Goal: Task Accomplishment & Management: Manage account settings

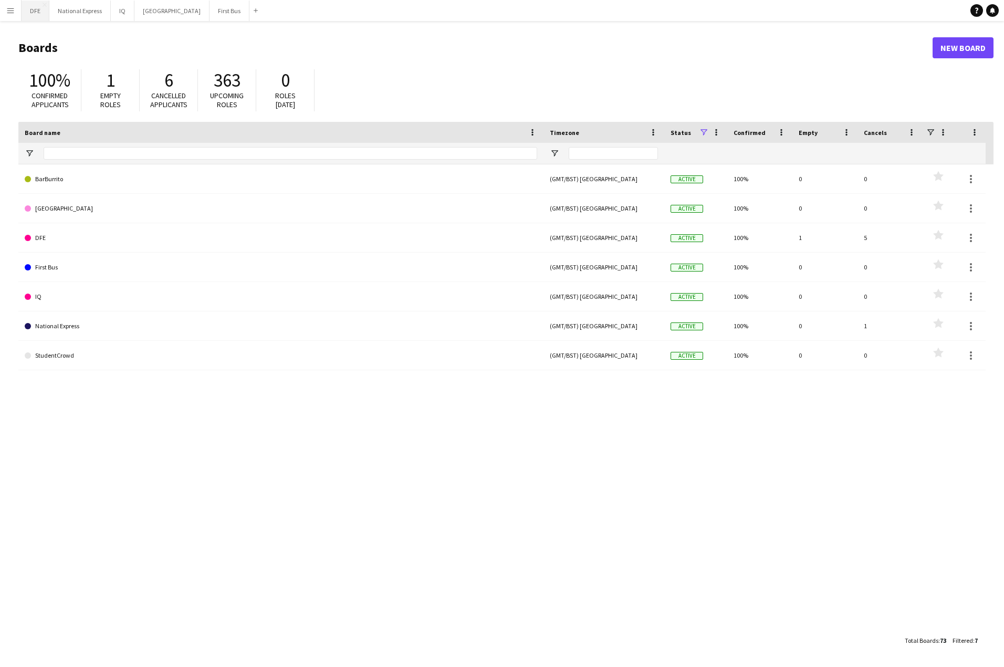
click at [30, 10] on button "DFE Close" at bounding box center [36, 11] width 28 height 20
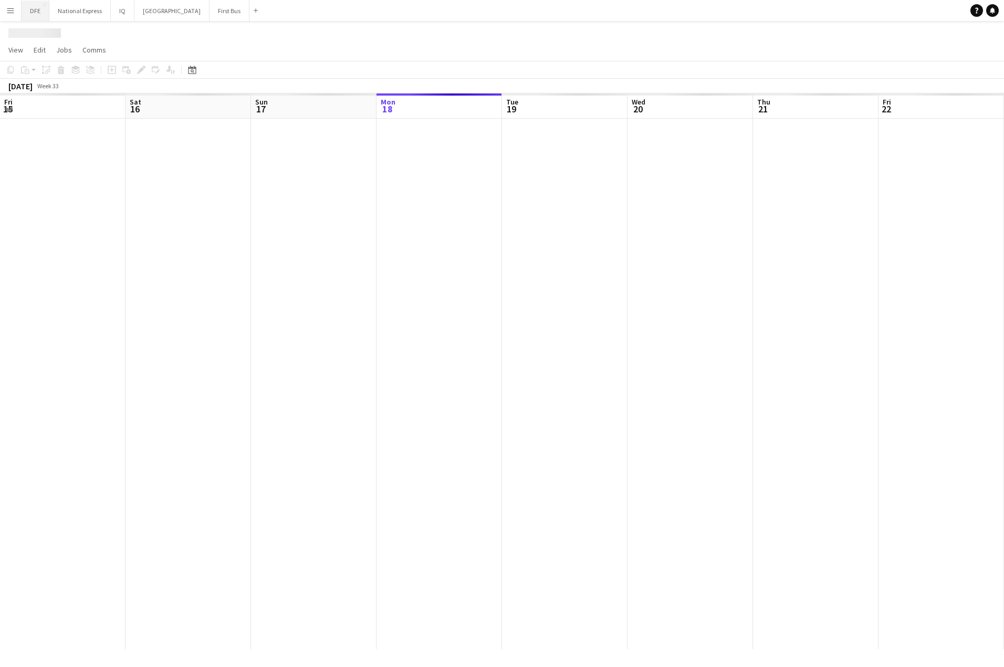
scroll to position [0, 251]
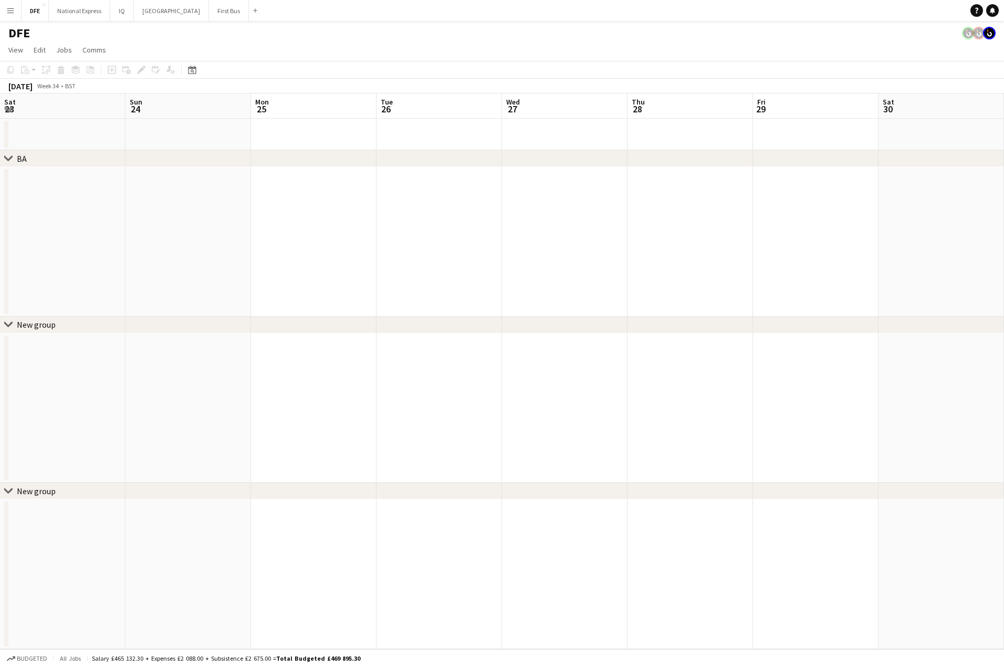
drag, startPoint x: 50, startPoint y: 260, endPoint x: 685, endPoint y: 262, distance: 634.2
click at [50, 260] on app-calendar-viewport "Thu 21 Fri 22 Sat 23 Sun 24 Mon 25 Tue 26 Wed 27 Thu 28 Fri 29 Sat 30 Sun 31 Mo…" at bounding box center [502, 370] width 1004 height 555
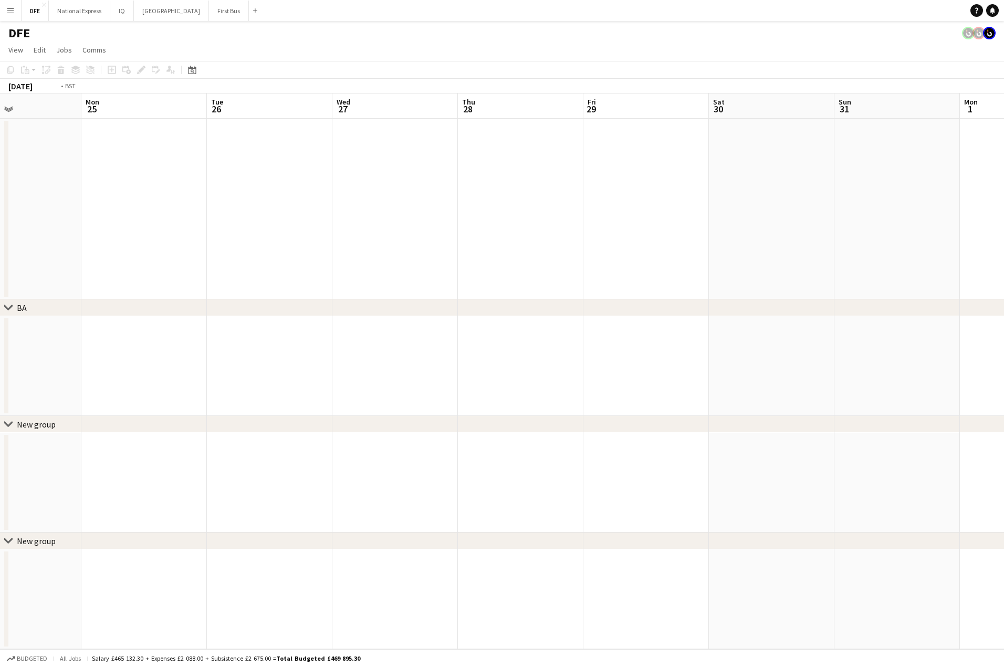
drag, startPoint x: 487, startPoint y: 275, endPoint x: 274, endPoint y: 286, distance: 212.9
click at [175, 288] on app-calendar-viewport "Thu 21 Fri 22 Sat 23 Sun 24 Mon 25 Tue 26 Wed 27 Thu 28 Fri 29 Sat 30 Sun 31 Mo…" at bounding box center [502, 370] width 1004 height 555
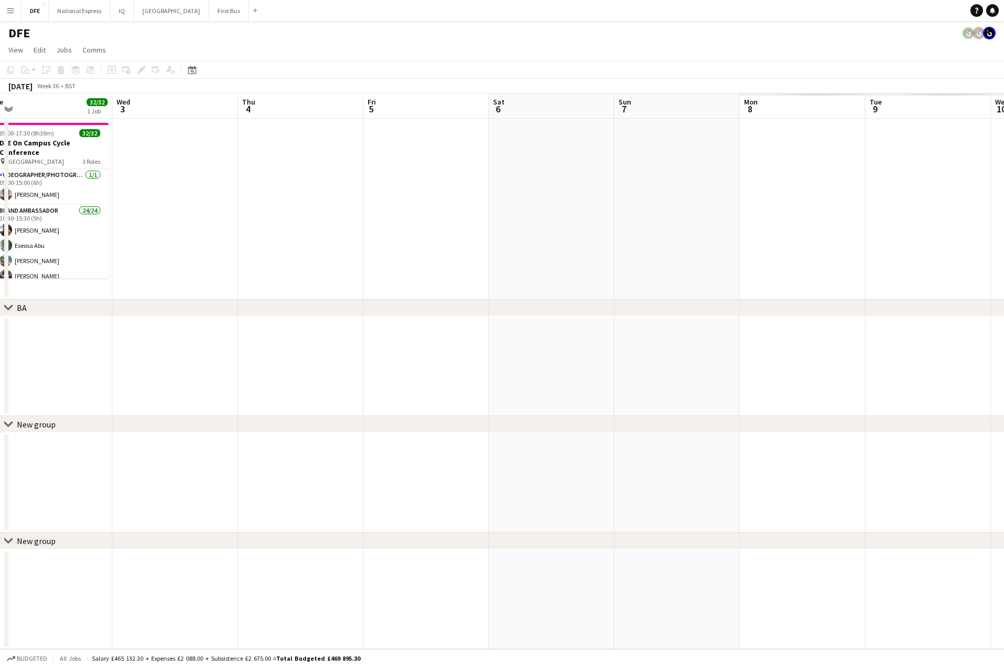
drag, startPoint x: 390, startPoint y: 283, endPoint x: 517, endPoint y: 289, distance: 127.2
click at [292, 284] on app-calendar-viewport "Sat 30 Sun 31 Mon 1 Tue 2 32/32 1 Job Wed 3 Thu 4 Fri 5 Sat 6 Sun 7 Mon 8 Tue 9…" at bounding box center [502, 370] width 1004 height 555
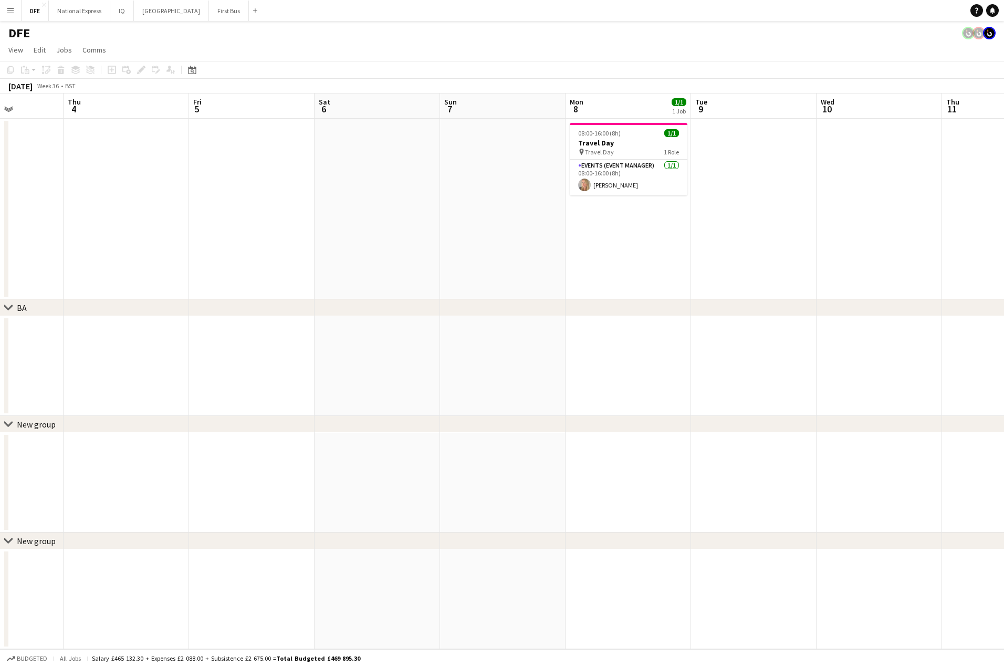
drag, startPoint x: 867, startPoint y: 265, endPoint x: 154, endPoint y: 282, distance: 713.6
click at [0, 277] on html "Menu Boards Boards Boards All jobs Status Workforce Workforce My Workforce Recr…" at bounding box center [502, 333] width 1004 height 667
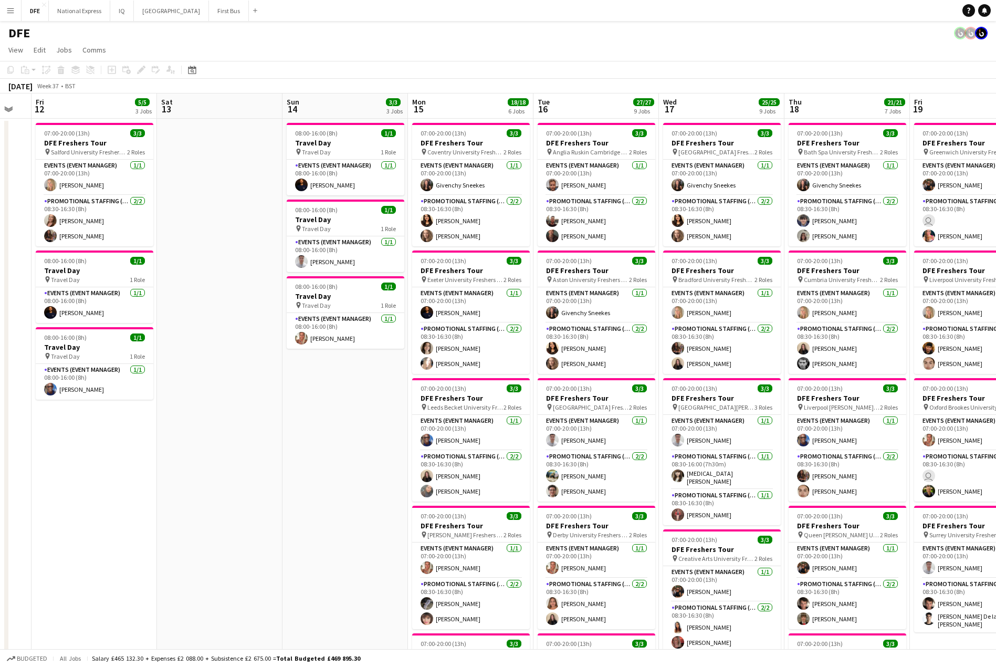
scroll to position [0, 257]
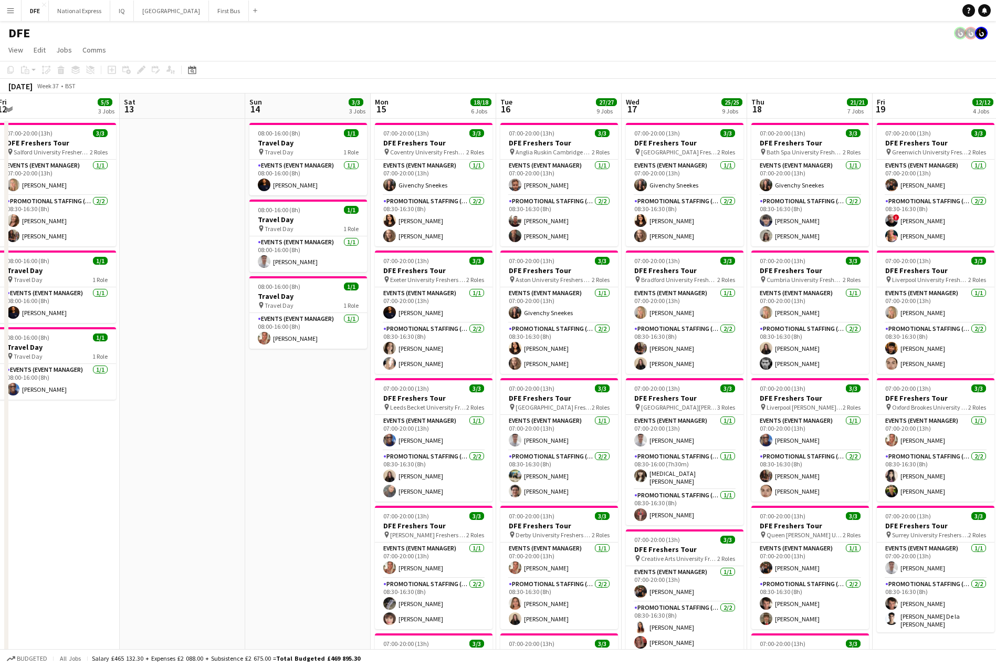
drag, startPoint x: 720, startPoint y: 270, endPoint x: 189, endPoint y: 286, distance: 531.5
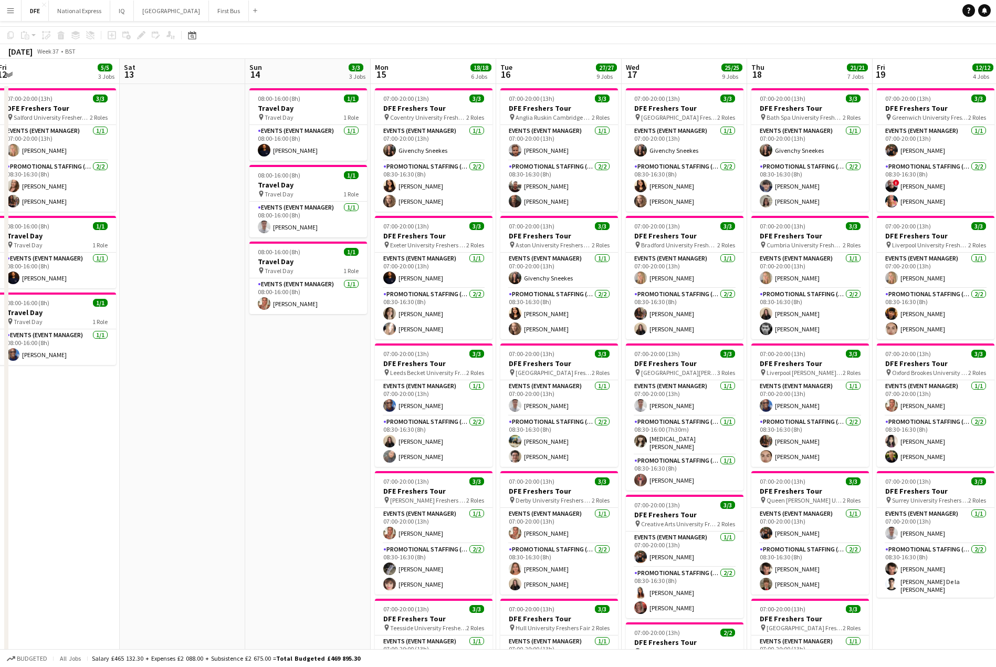
scroll to position [0, 0]
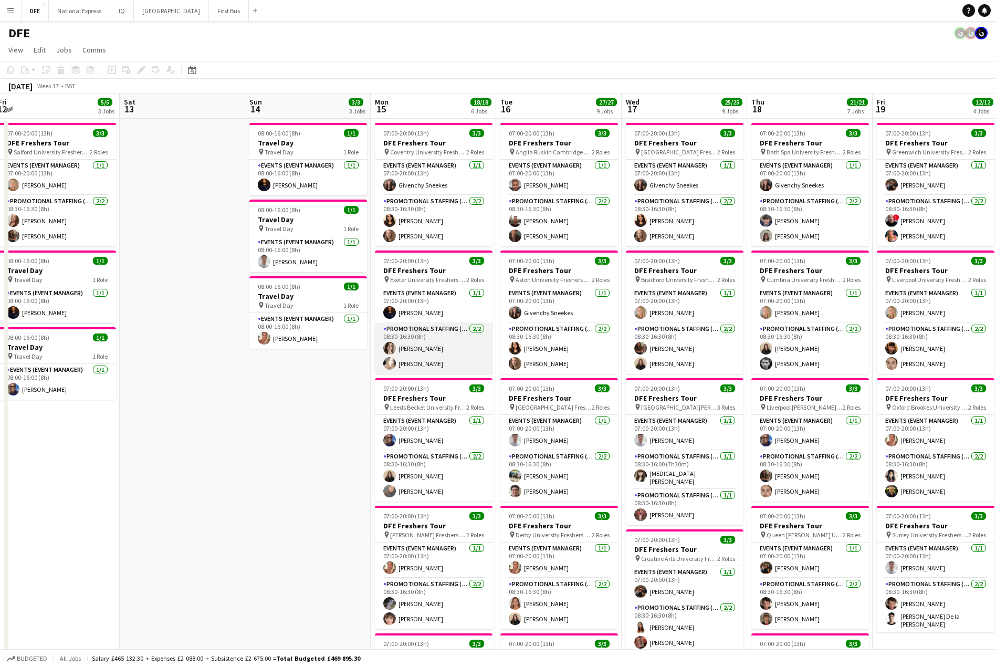
click at [429, 363] on app-card-role "Promotional Staffing (Brand Ambassadors) [DATE] 08:30-16:30 (8h) [PERSON_NAME] …" at bounding box center [434, 348] width 118 height 51
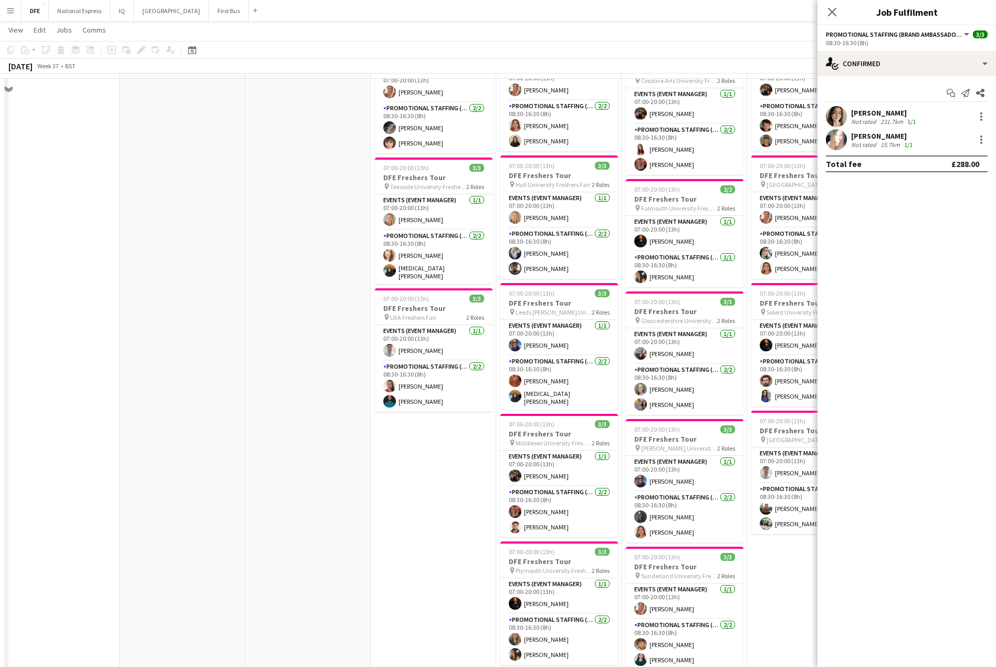
scroll to position [525, 0]
